Goal: Obtain resource: Download file/media

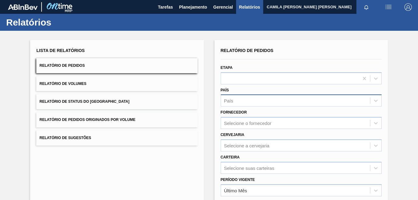
click at [255, 104] on div "País" at bounding box center [295, 100] width 149 height 9
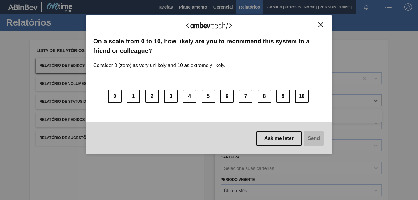
click at [247, 117] on div "0 1 2 3 4 5 6 7 8 9 10" at bounding box center [208, 92] width 231 height 49
click at [321, 28] on div "We appreciate your feedback!" at bounding box center [208, 29] width 231 height 14
click at [321, 25] on img "Close" at bounding box center [320, 24] width 5 height 5
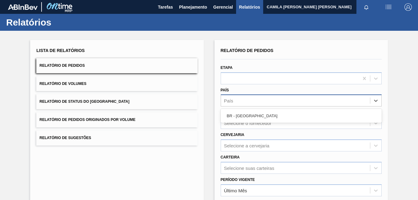
click at [246, 100] on div "País" at bounding box center [295, 100] width 149 height 9
click at [245, 114] on div "BR - [GEOGRAPHIC_DATA]" at bounding box center [301, 115] width 161 height 11
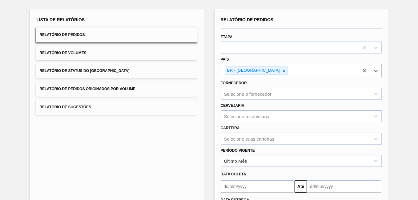
scroll to position [62, 0]
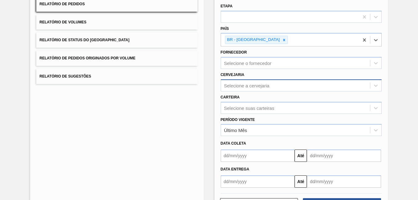
click at [243, 84] on div "Selecione a cervejaria" at bounding box center [247, 85] width 46 height 5
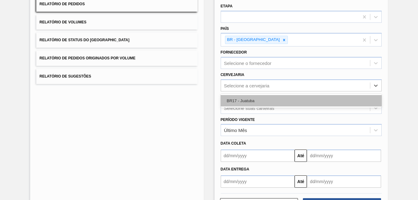
click at [249, 98] on div "BR17 - Juatuba" at bounding box center [301, 100] width 161 height 11
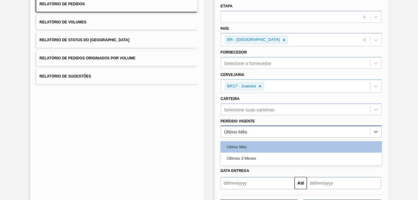
click at [254, 130] on div "Último Mês" at bounding box center [295, 131] width 149 height 9
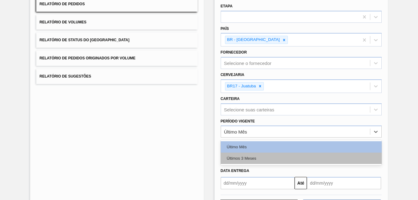
click at [241, 159] on div "Últimos 3 Meses" at bounding box center [301, 158] width 161 height 11
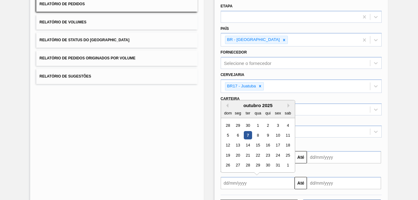
click at [249, 185] on input "text" at bounding box center [258, 183] width 74 height 12
click at [228, 105] on div "outubro 2025" at bounding box center [258, 105] width 74 height 5
click at [227, 105] on button "Previous Month" at bounding box center [226, 105] width 4 height 4
click at [239, 126] on div "1" at bounding box center [238, 125] width 8 height 8
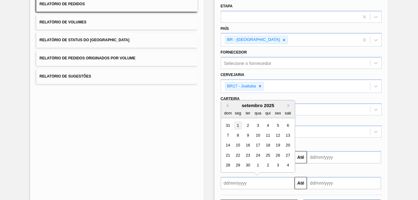
type input "[DATE]"
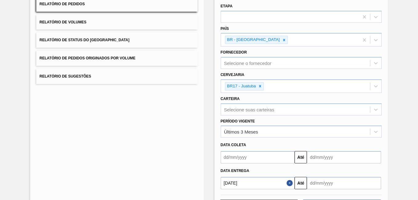
click at [348, 183] on input "text" at bounding box center [344, 183] width 74 height 12
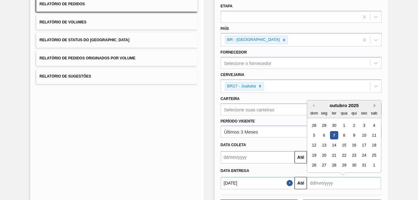
click at [375, 107] on button "Next Month" at bounding box center [376, 105] width 4 height 4
click at [376, 107] on button "Next Month" at bounding box center [376, 105] width 4 height 4
click at [355, 165] on div "29" at bounding box center [354, 165] width 8 height 8
type input "[DATE]"
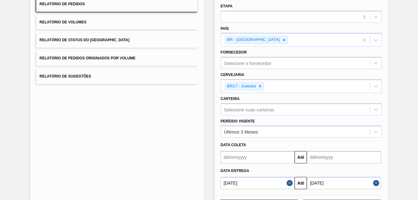
scroll to position [88, 0]
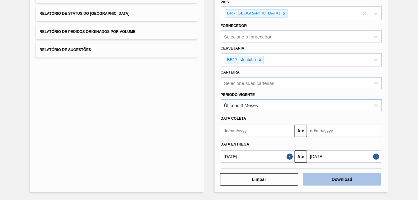
click at [344, 178] on button "Download" at bounding box center [342, 179] width 78 height 12
